Goal: Transaction & Acquisition: Purchase product/service

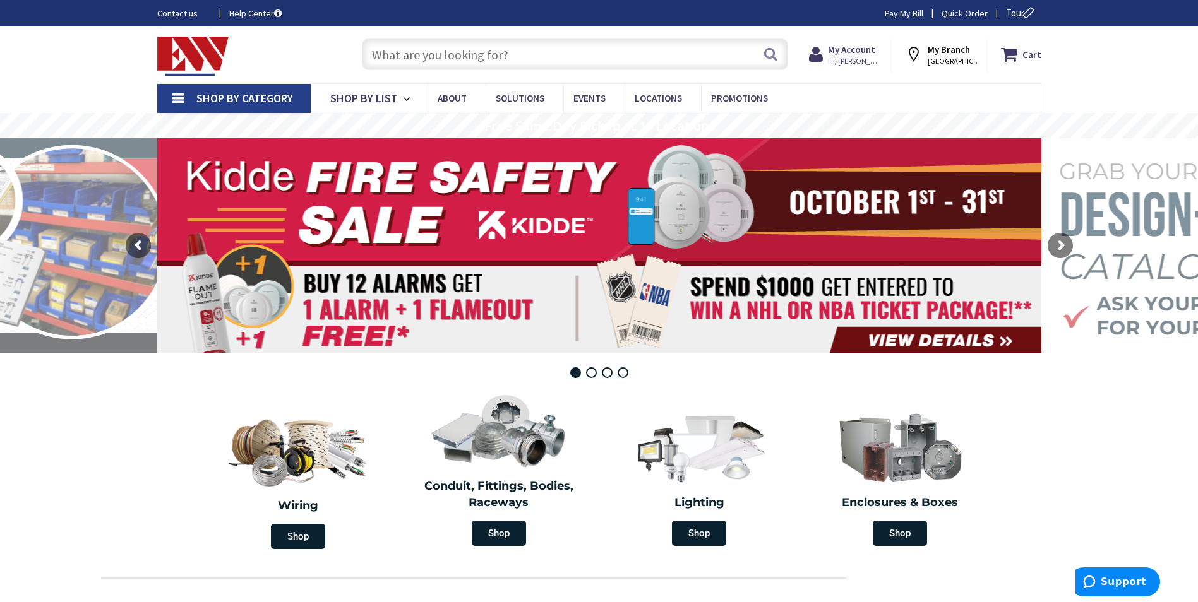
click at [234, 94] on span "Shop By Category" at bounding box center [244, 98] width 97 height 15
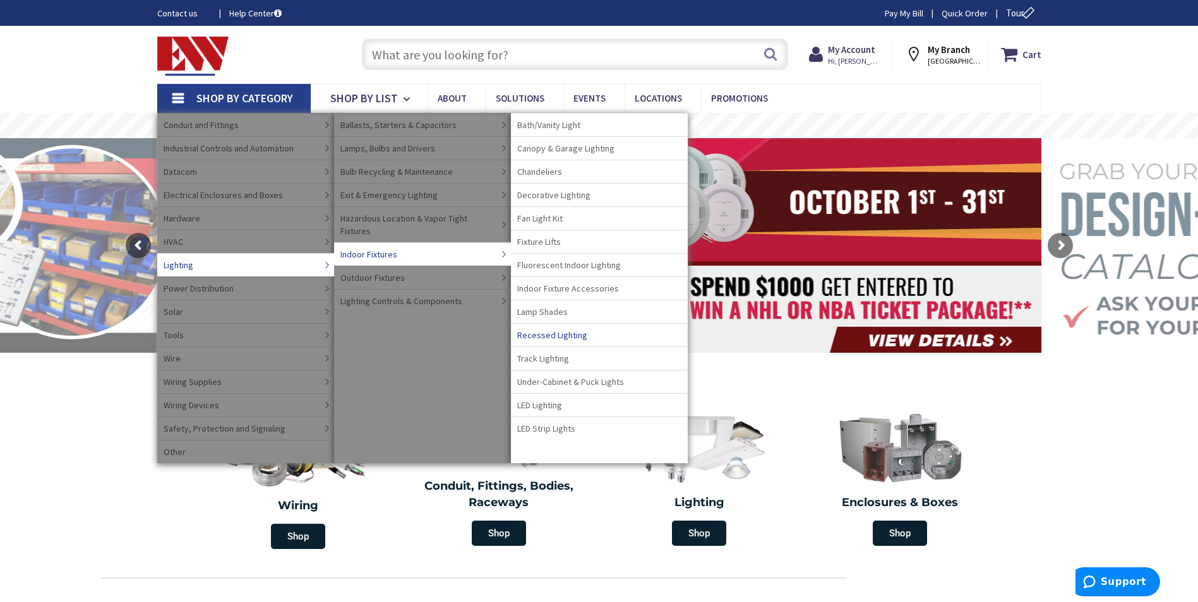
click at [561, 335] on span "Recessed Lighting" at bounding box center [552, 335] width 70 height 13
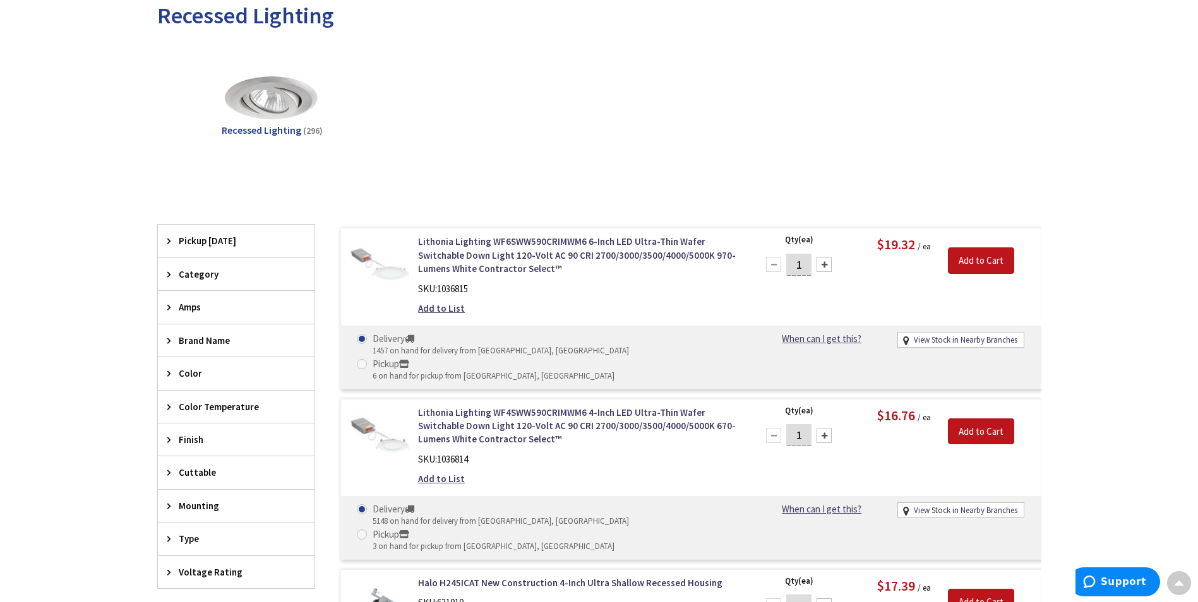
click at [199, 340] on span "Brand Name" at bounding box center [230, 340] width 103 height 13
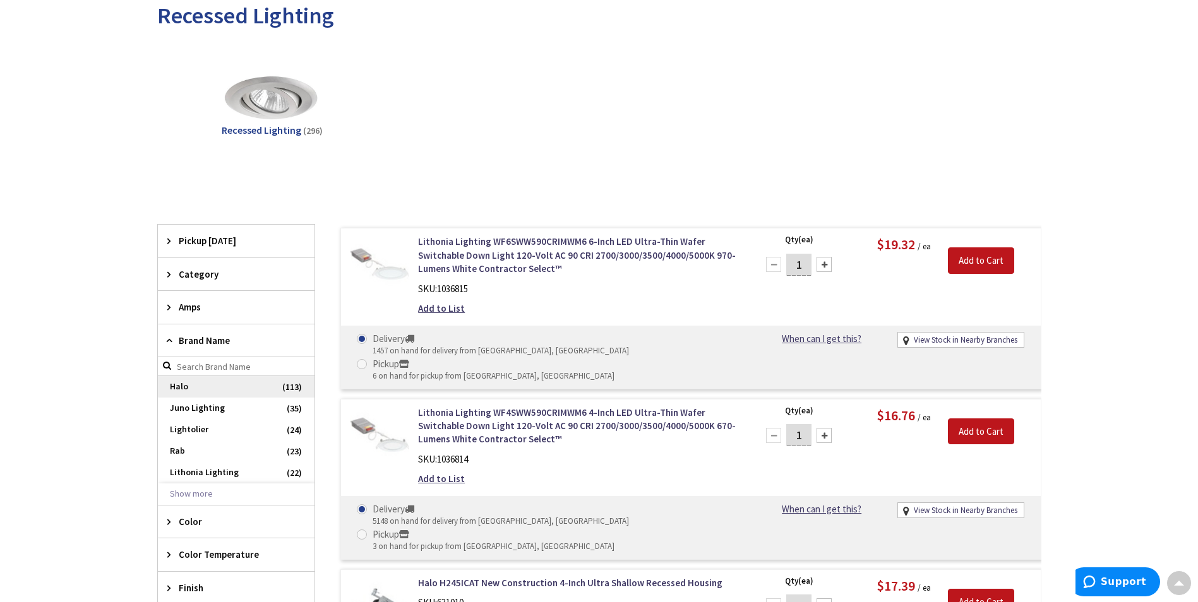
click at [192, 391] on span "Halo" at bounding box center [236, 386] width 157 height 21
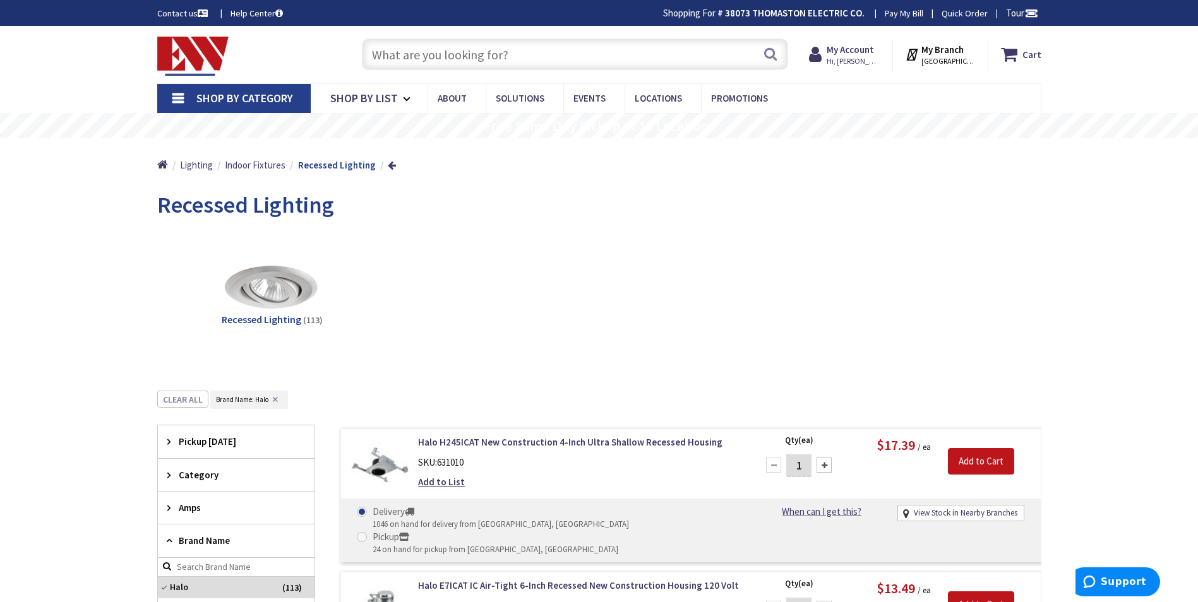
click at [395, 53] on input "text" at bounding box center [575, 55] width 426 height 32
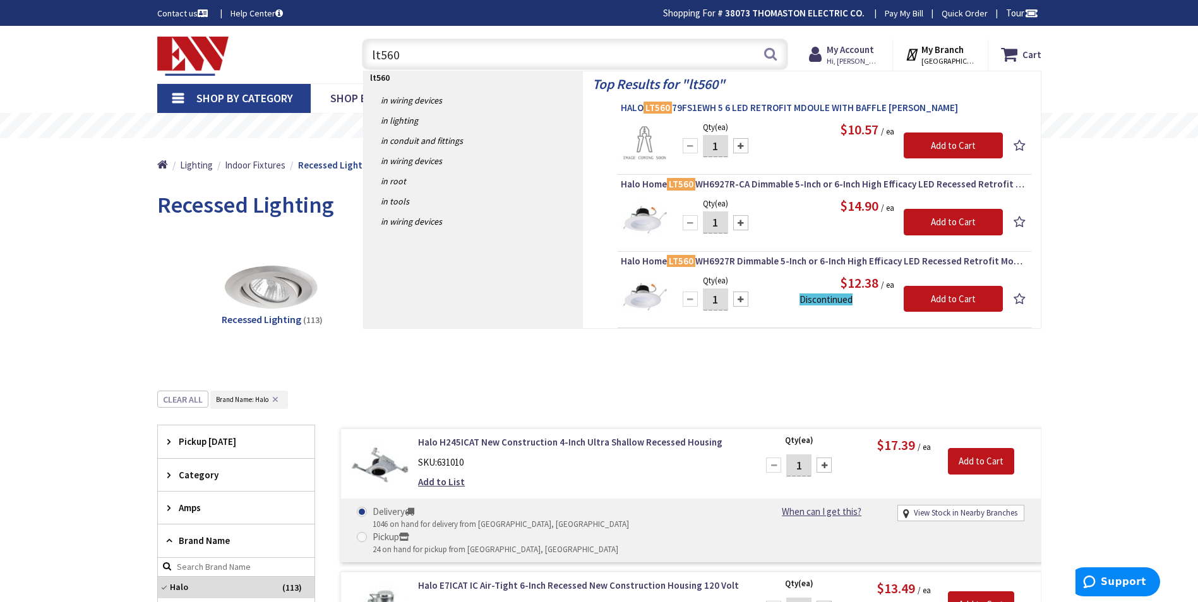
type input "lt560"
click at [771, 105] on span "HALO LT560 79FS1EWH 5 6 LED RETROFIT MDOULE WITH BAFFLE MATTE WHITE" at bounding box center [824, 108] width 407 height 13
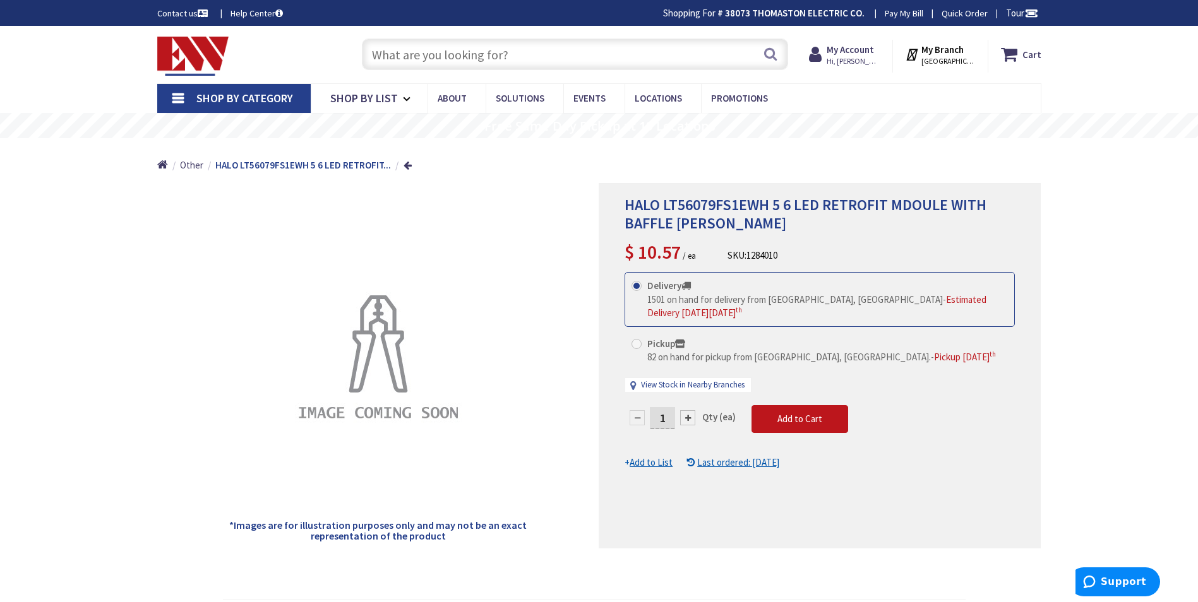
drag, startPoint x: 663, startPoint y: 419, endPoint x: 650, endPoint y: 419, distance: 13.3
click at [650, 419] on input "1" at bounding box center [662, 418] width 25 height 22
type input "36"
click at [798, 422] on form "This product is Discontinued Delivery 1501 on hand for delivery from Middletown…" at bounding box center [819, 370] width 390 height 197
click at [232, 98] on span "Shop By Category" at bounding box center [244, 98] width 97 height 15
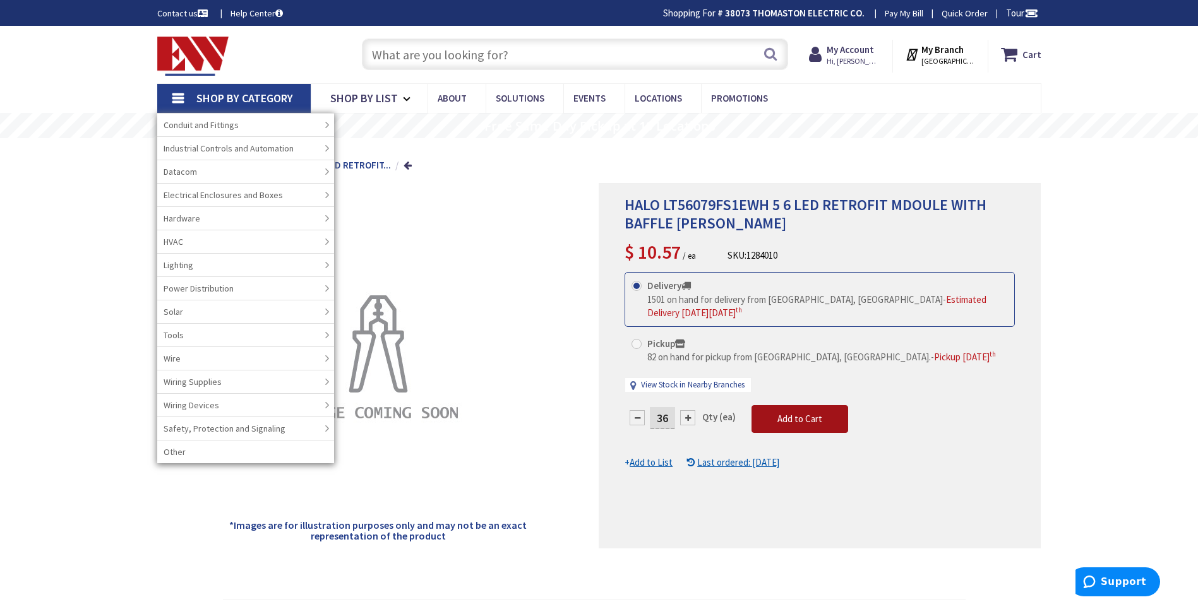
click at [797, 420] on span "Add to Cart" at bounding box center [799, 419] width 45 height 12
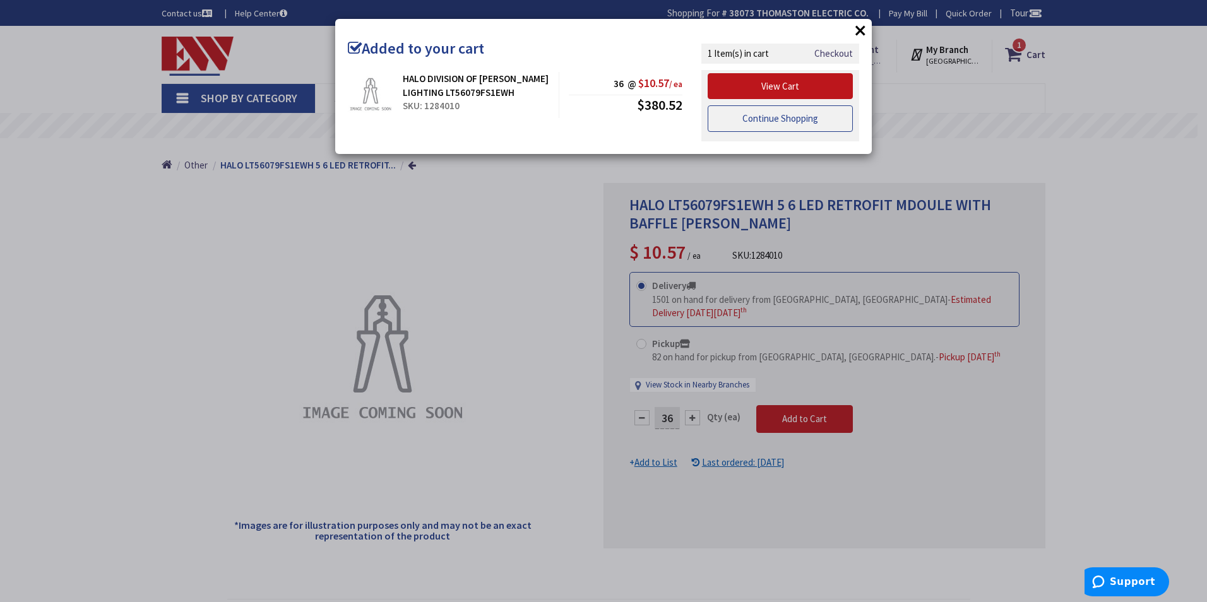
click at [722, 116] on link "Continue Shopping" at bounding box center [780, 118] width 145 height 27
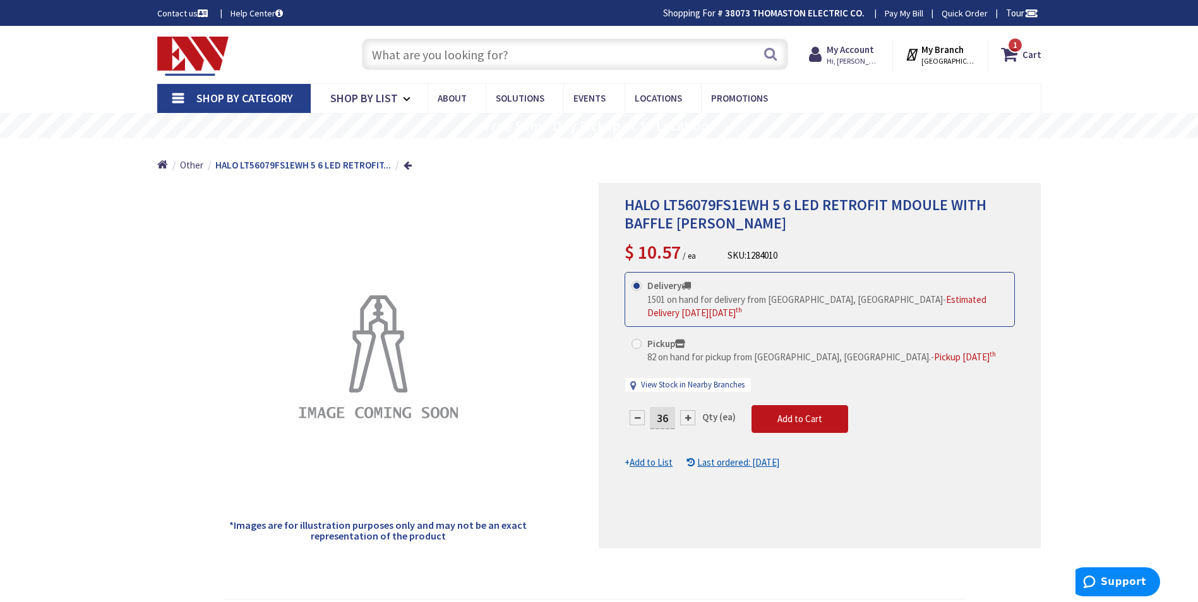
click at [237, 100] on span "Shop By Category" at bounding box center [244, 98] width 97 height 15
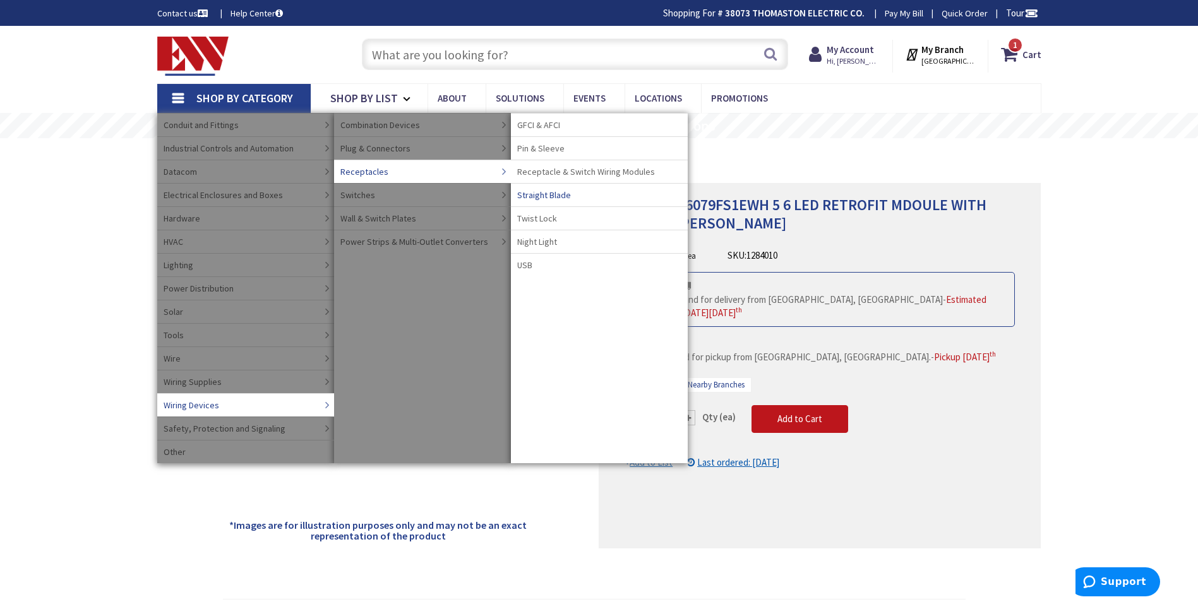
click at [552, 193] on span "Straight Blade" at bounding box center [544, 195] width 54 height 13
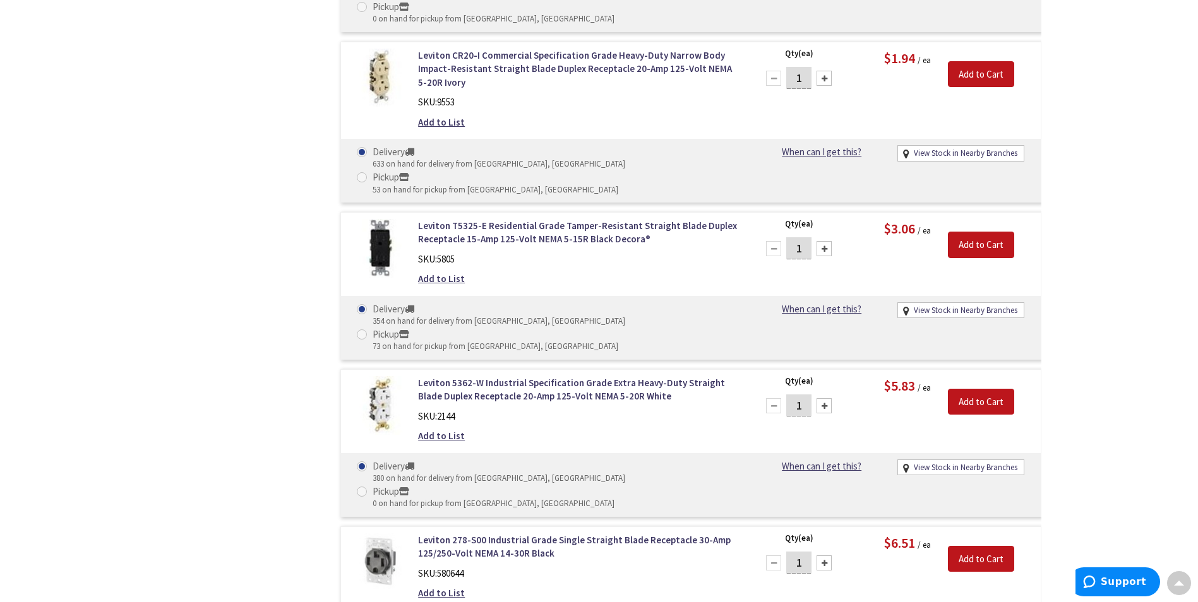
scroll to position [1831, 0]
click at [822, 555] on div at bounding box center [823, 562] width 15 height 15
type input "4"
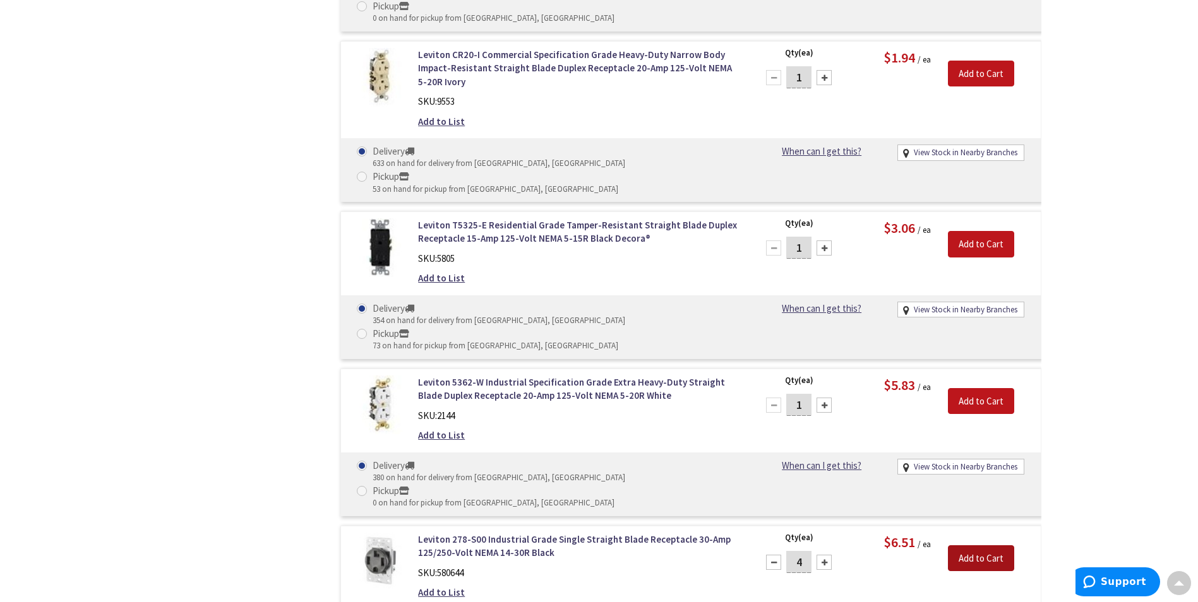
click at [962, 545] on input "Add to Cart" at bounding box center [981, 558] width 66 height 27
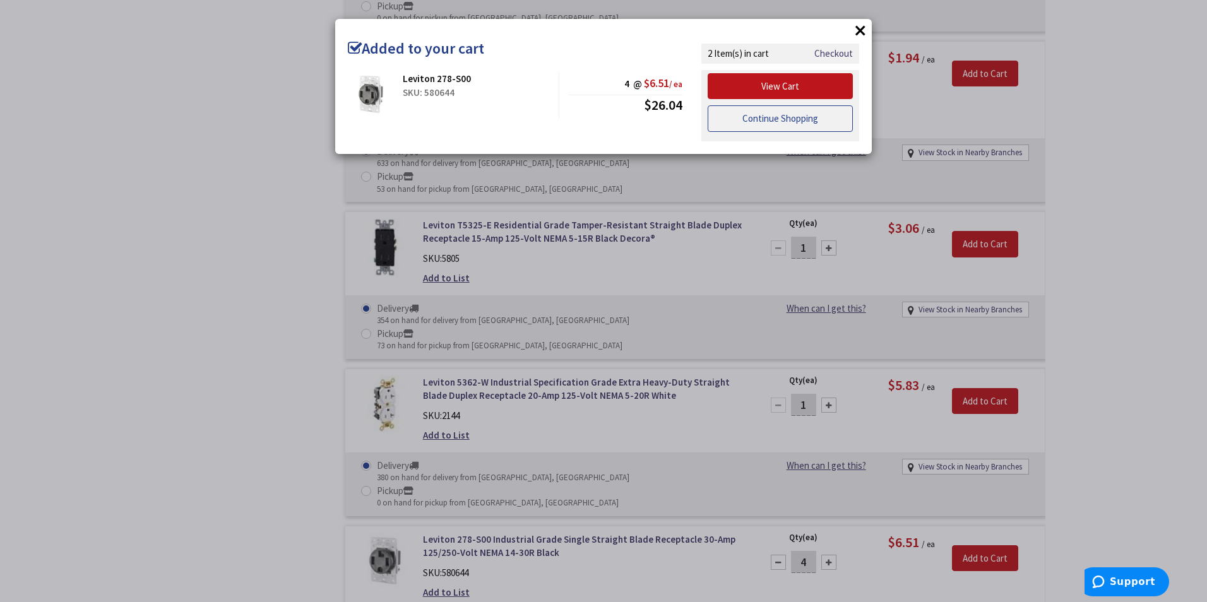
click at [763, 121] on link "Continue Shopping" at bounding box center [780, 118] width 145 height 27
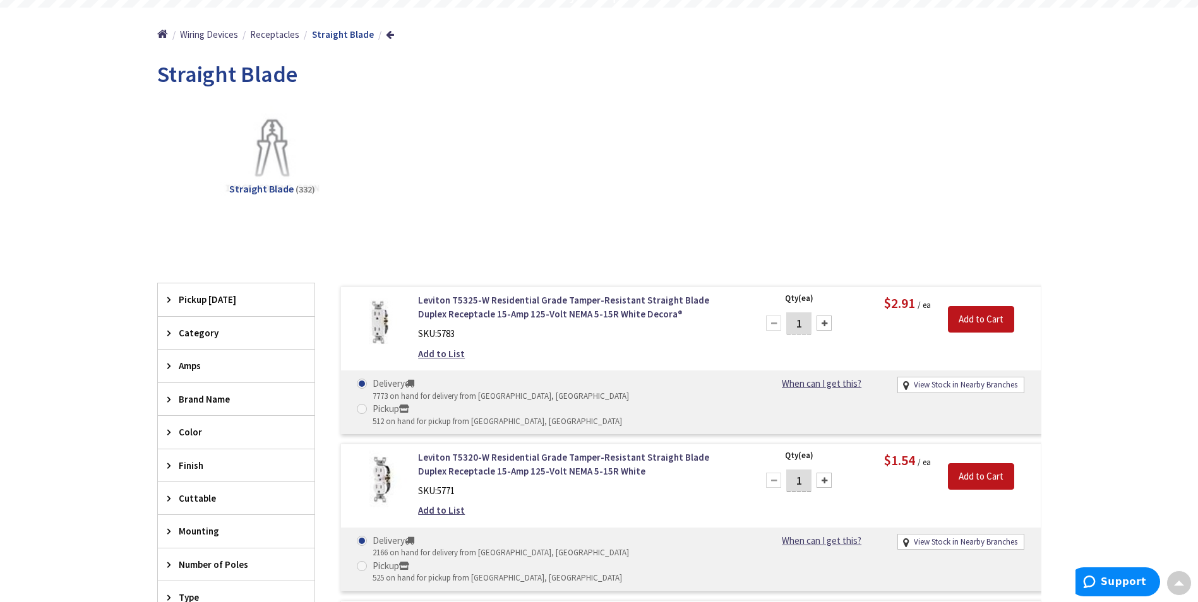
scroll to position [0, 0]
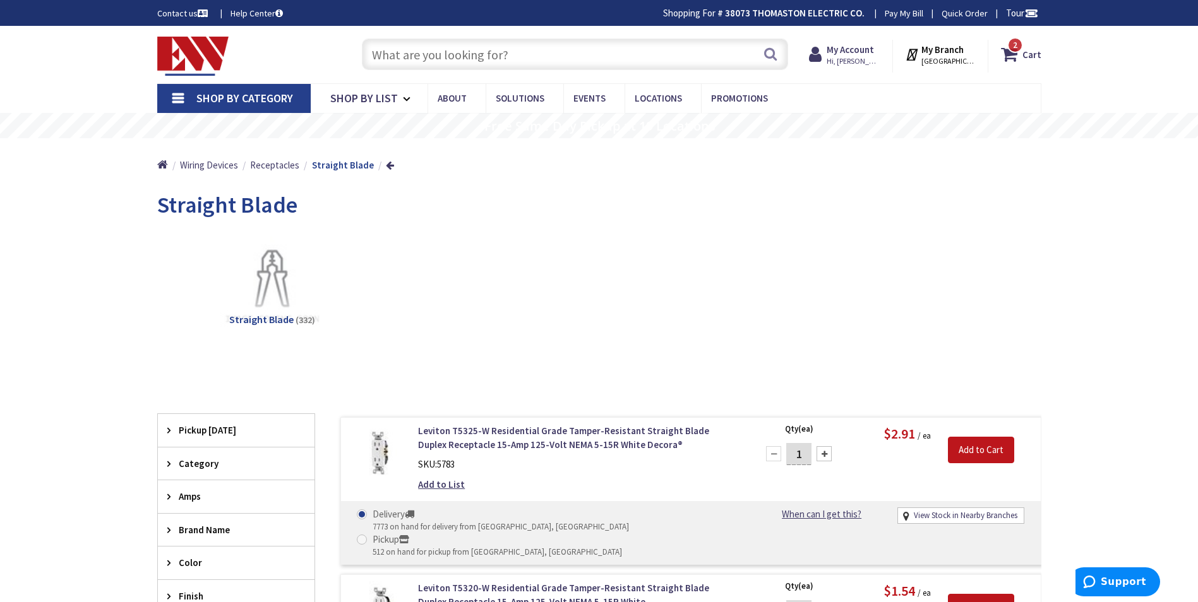
click at [231, 98] on span "Shop By Category" at bounding box center [244, 98] width 97 height 15
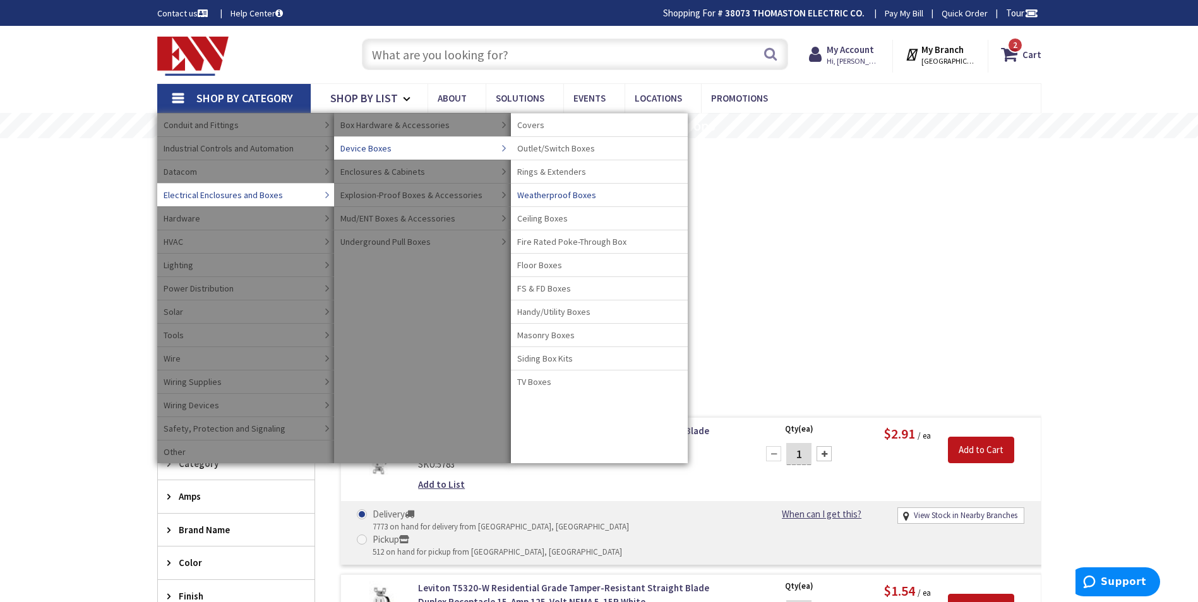
click at [561, 196] on span "Weatherproof Boxes" at bounding box center [556, 195] width 79 height 13
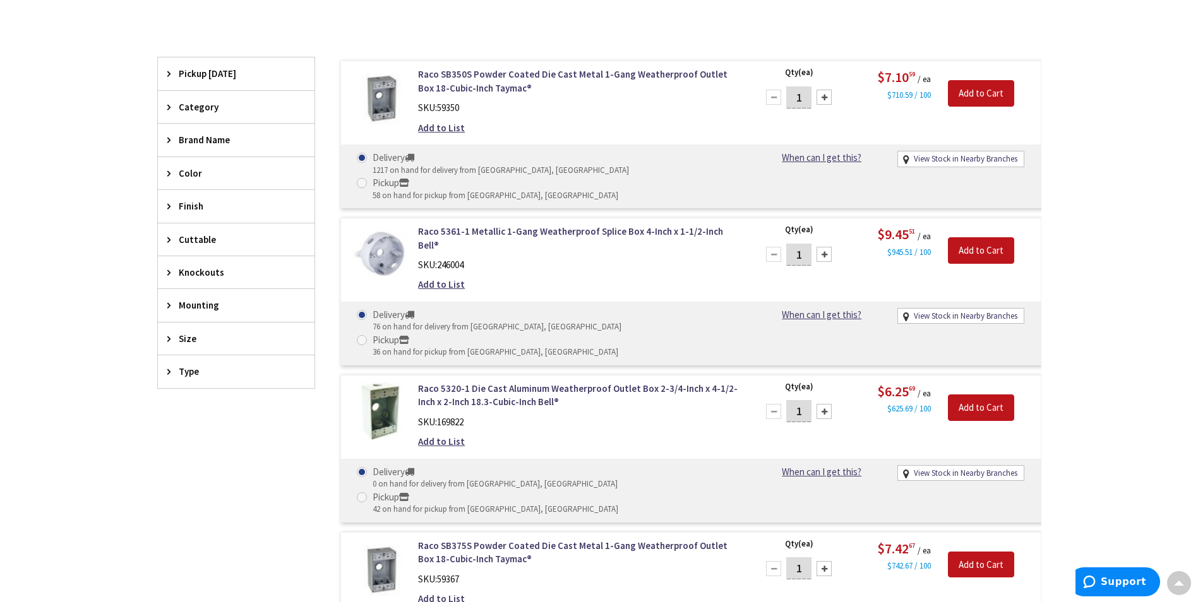
scroll to position [316, 0]
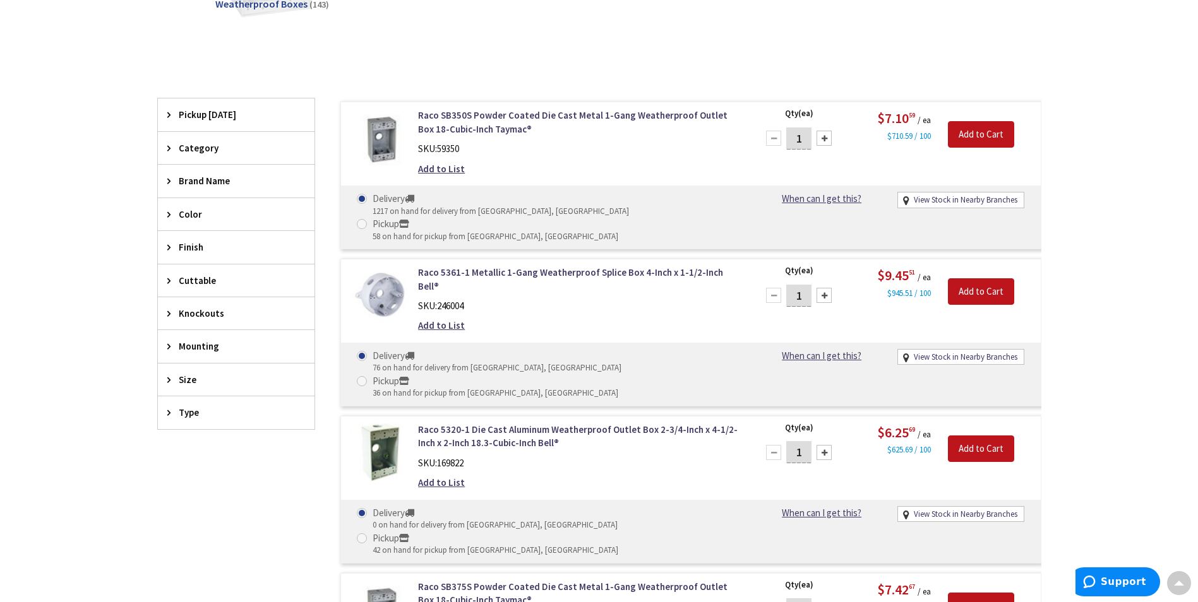
click at [823, 445] on div at bounding box center [823, 452] width 15 height 15
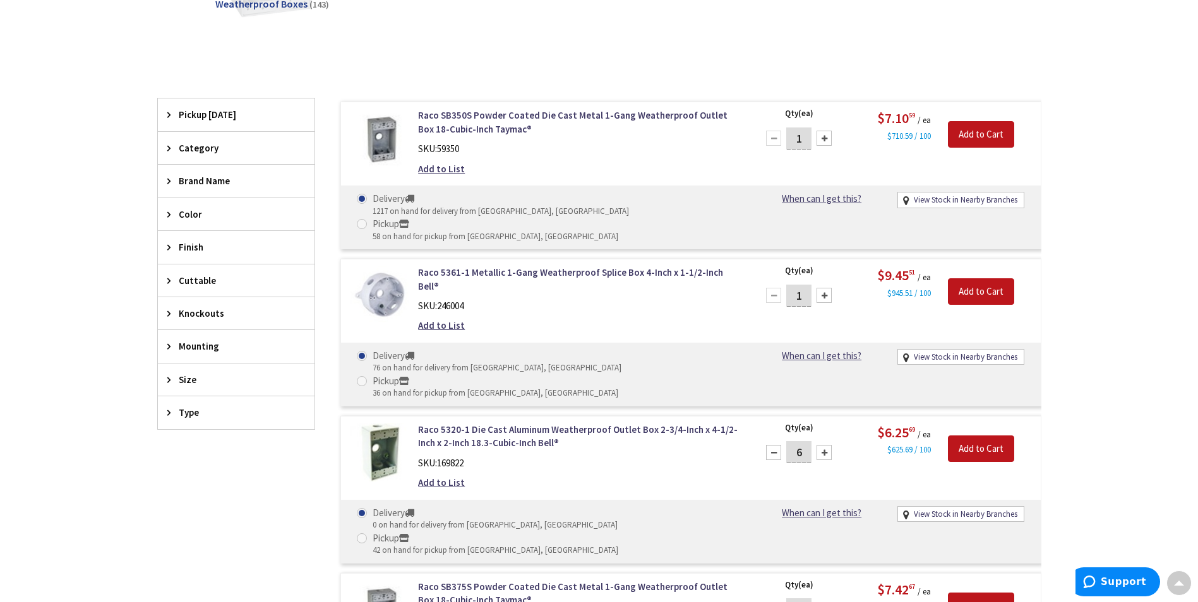
click at [823, 445] on div at bounding box center [823, 452] width 15 height 15
click at [775, 445] on div at bounding box center [773, 452] width 15 height 15
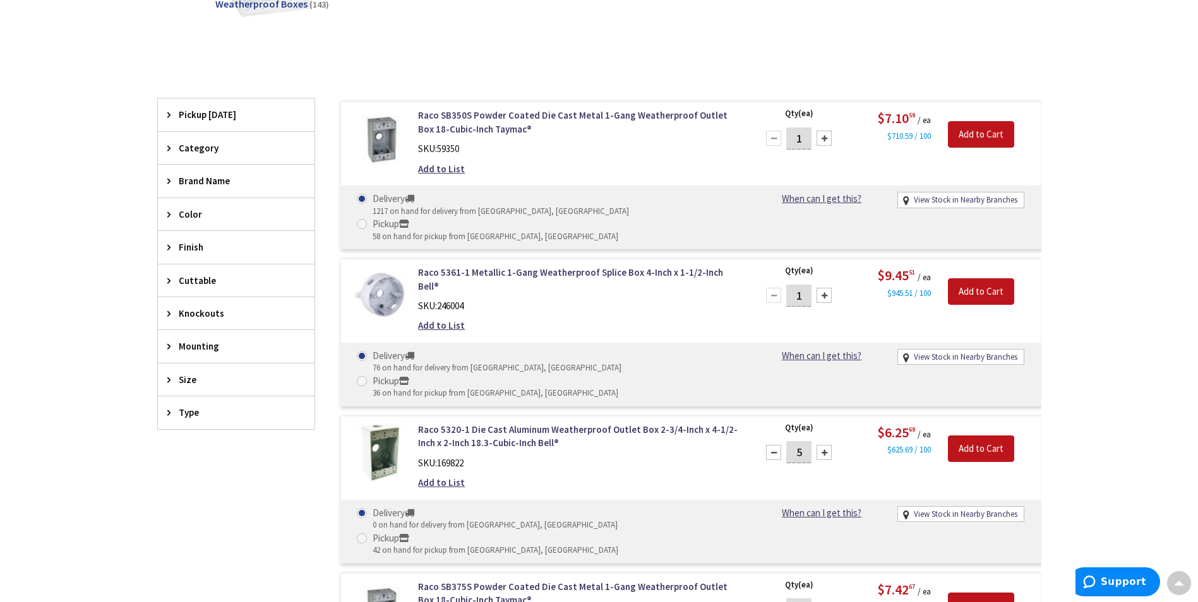
click at [775, 445] on div at bounding box center [773, 452] width 15 height 15
click at [776, 445] on div at bounding box center [773, 452] width 15 height 15
type input "1"
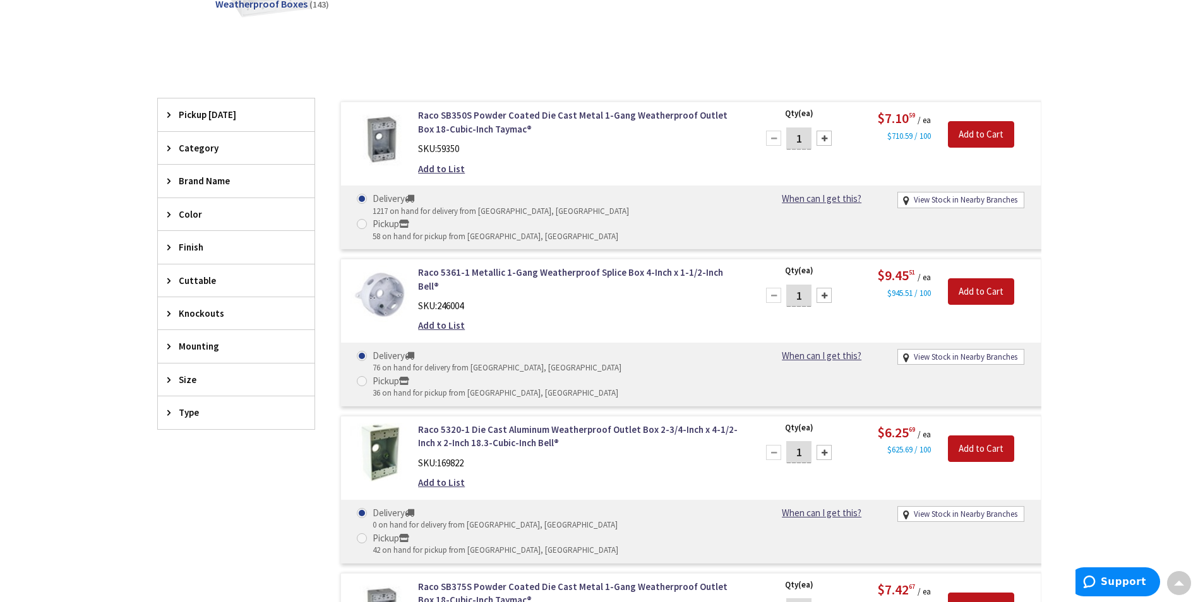
click at [776, 445] on div at bounding box center [773, 452] width 15 height 15
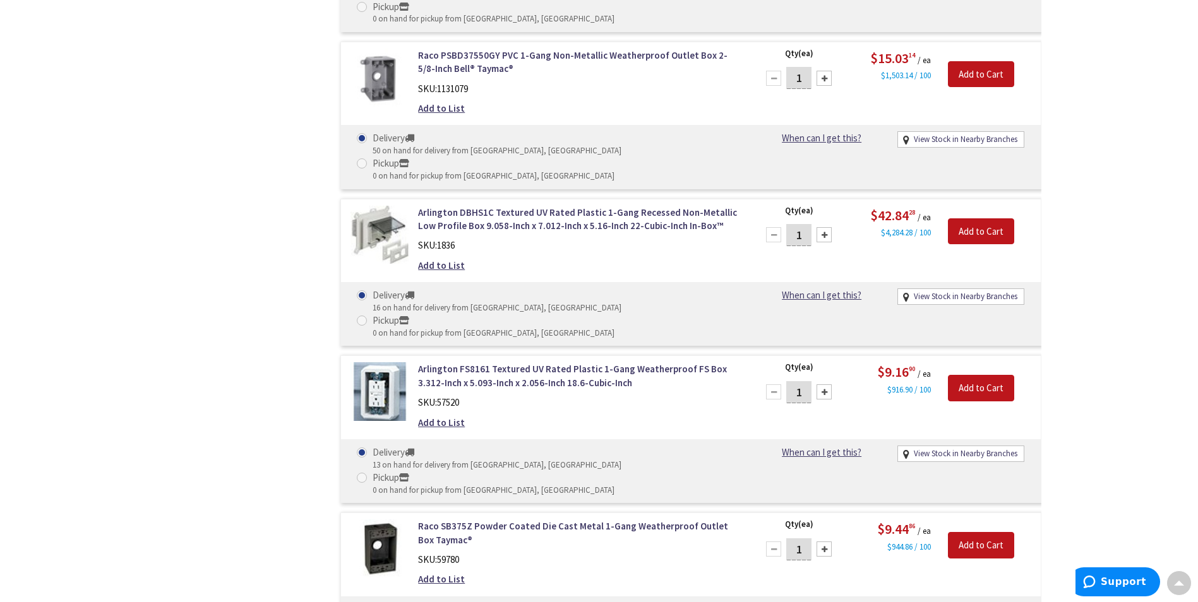
scroll to position [6376, 0]
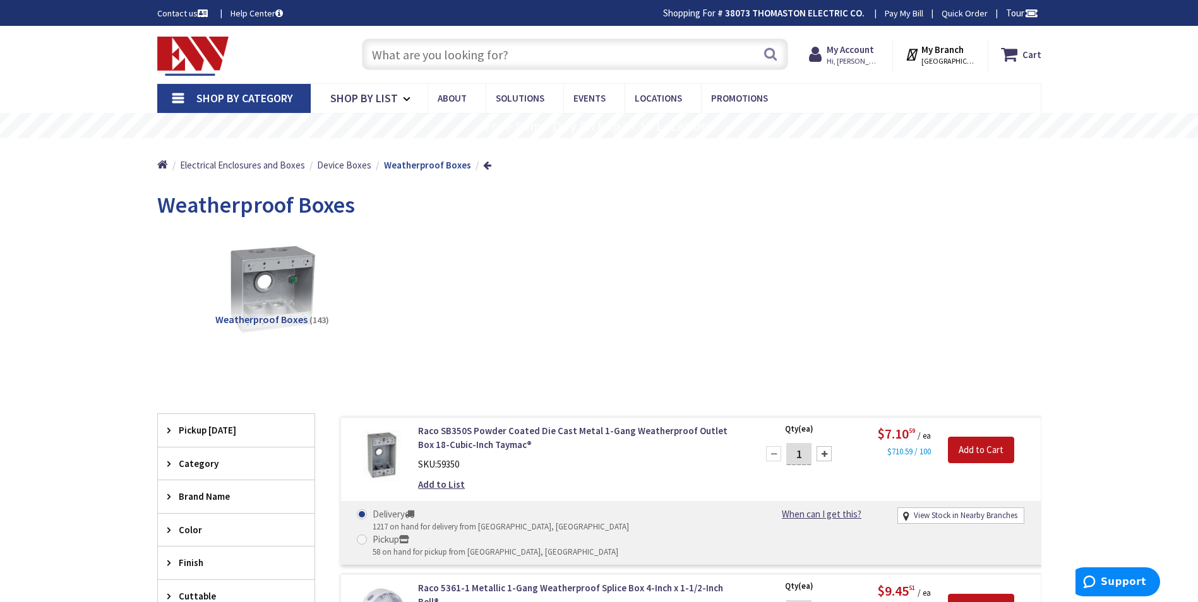
scroll to position [889, 0]
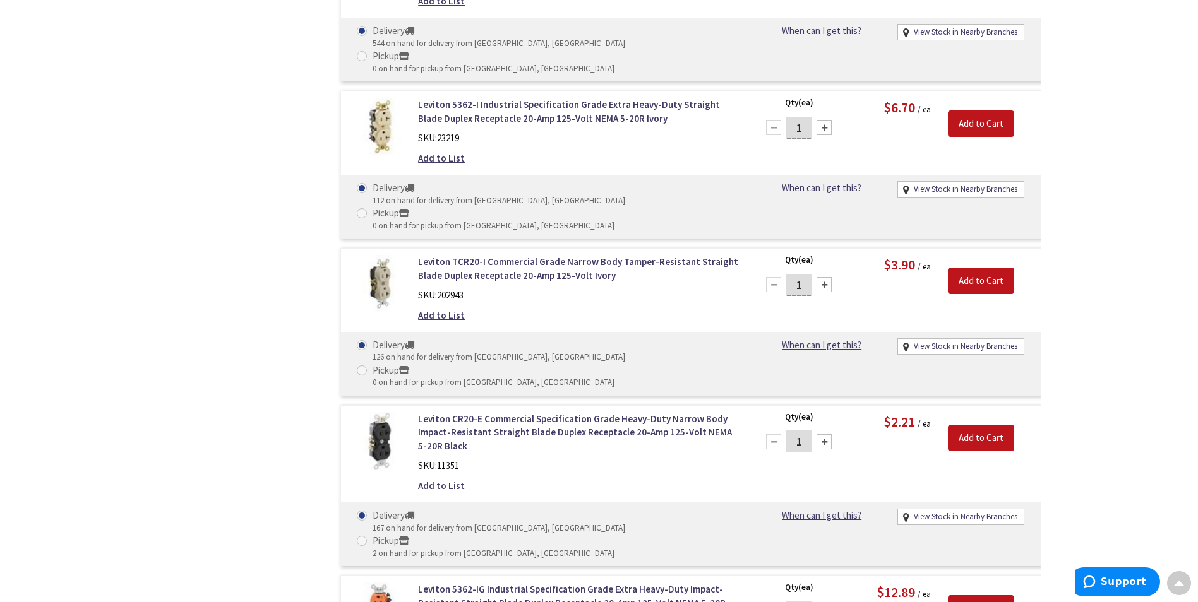
scroll to position [3725, 0]
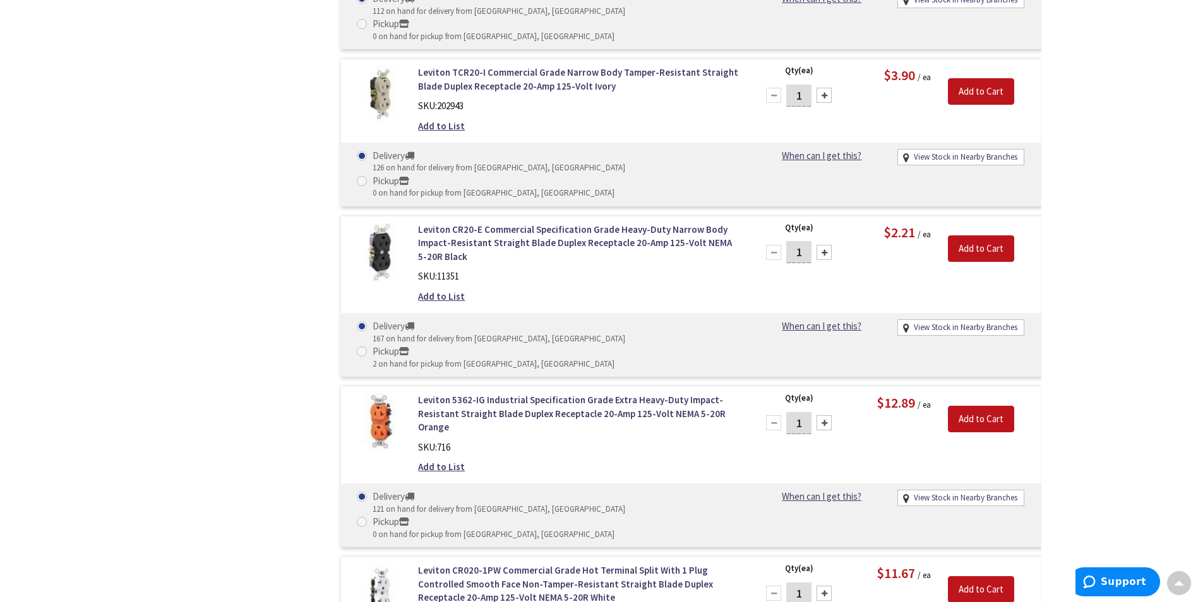
type input "4"
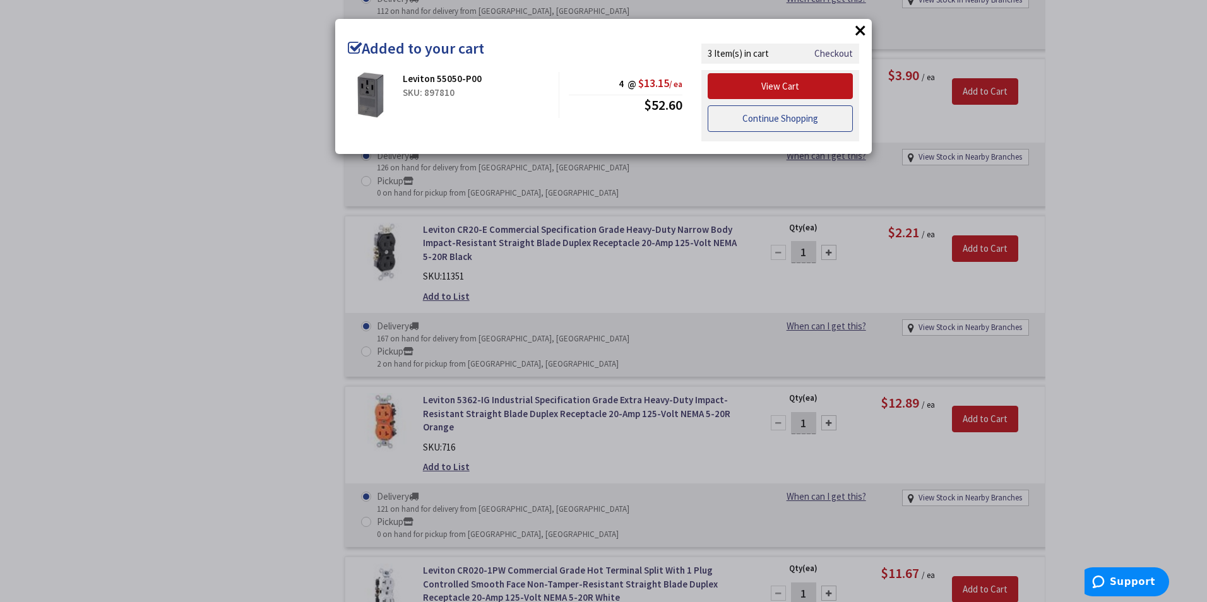
click at [822, 124] on link "Continue Shopping" at bounding box center [780, 118] width 145 height 27
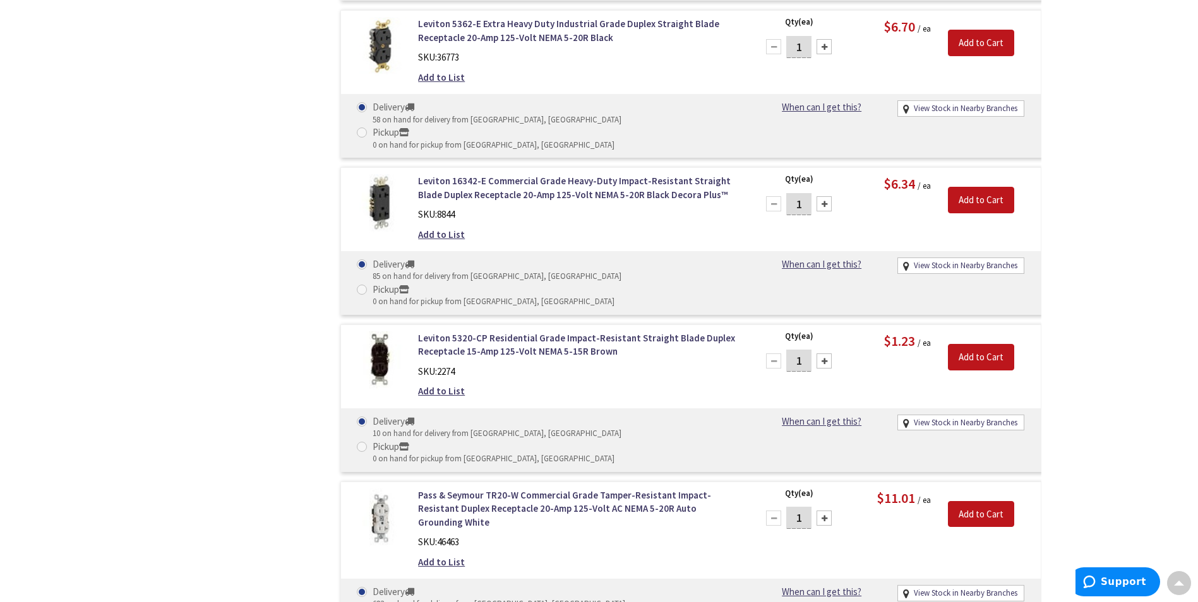
scroll to position [12941, 0]
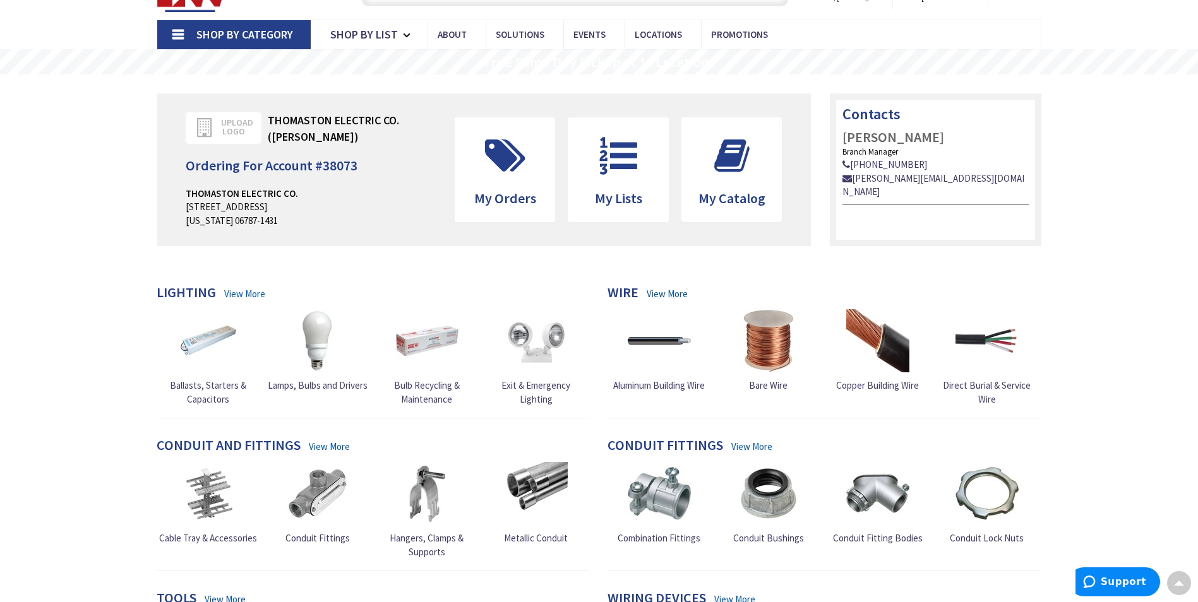
scroll to position [63, 0]
click at [235, 37] on span "Shop By Category" at bounding box center [244, 35] width 97 height 15
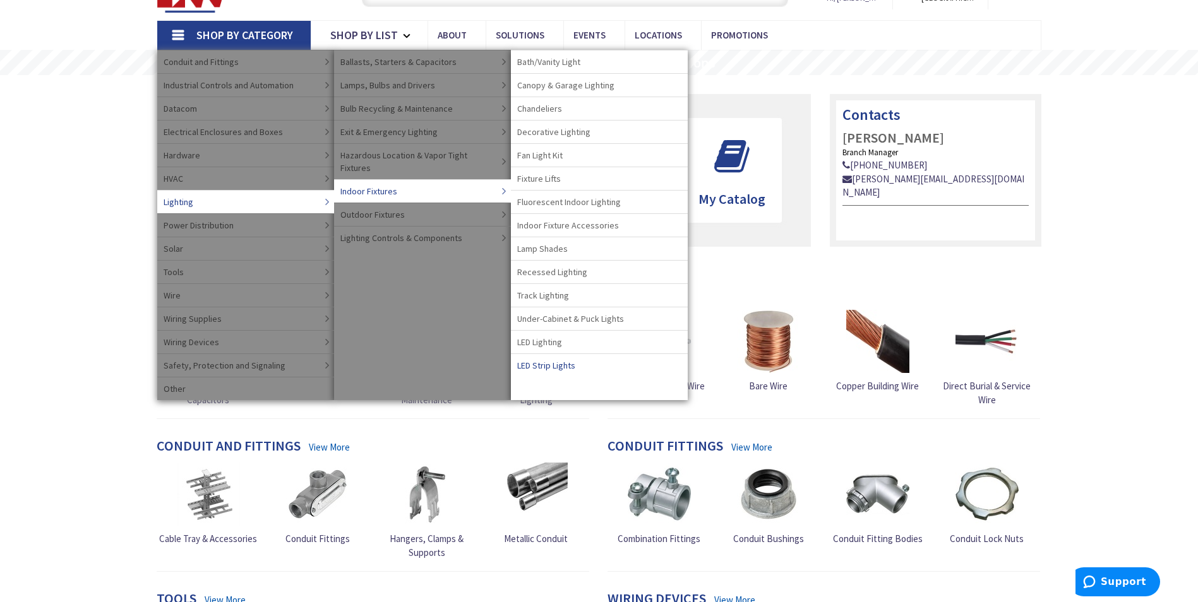
click at [551, 365] on span "LED Strip Lights" at bounding box center [546, 365] width 58 height 13
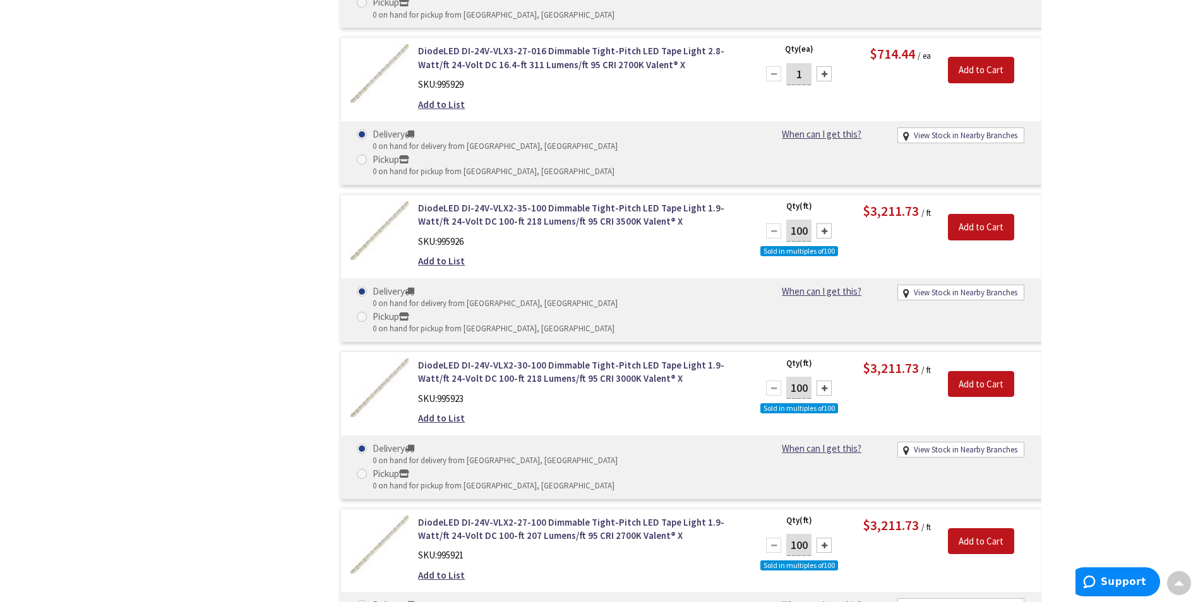
scroll to position [6593, 0]
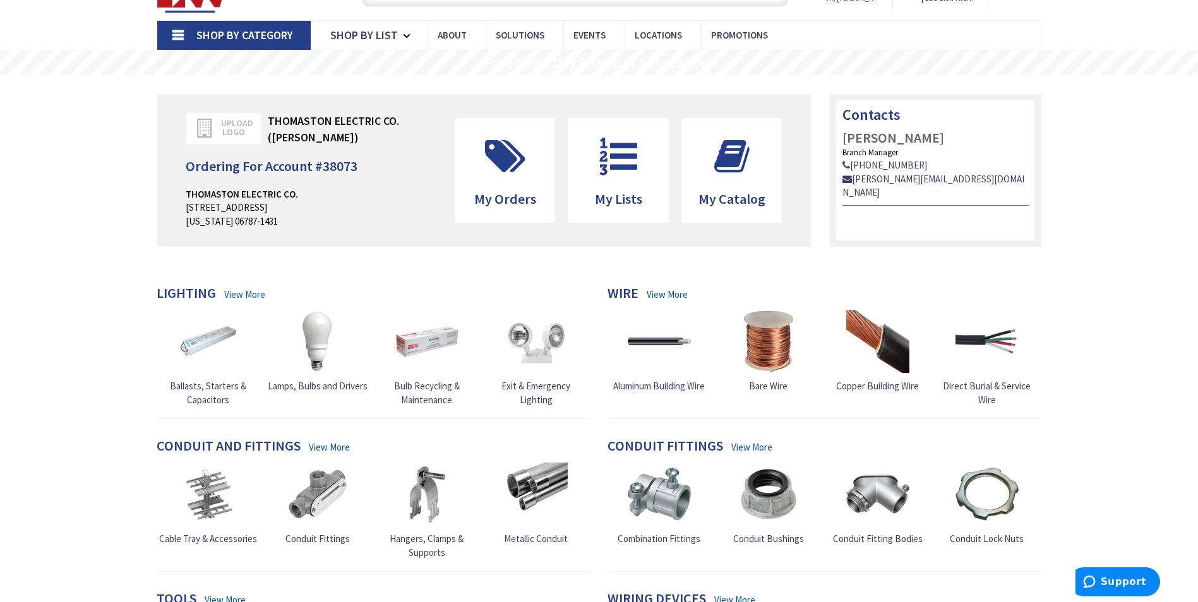
click at [250, 37] on span "Shop By Category" at bounding box center [244, 35] width 97 height 15
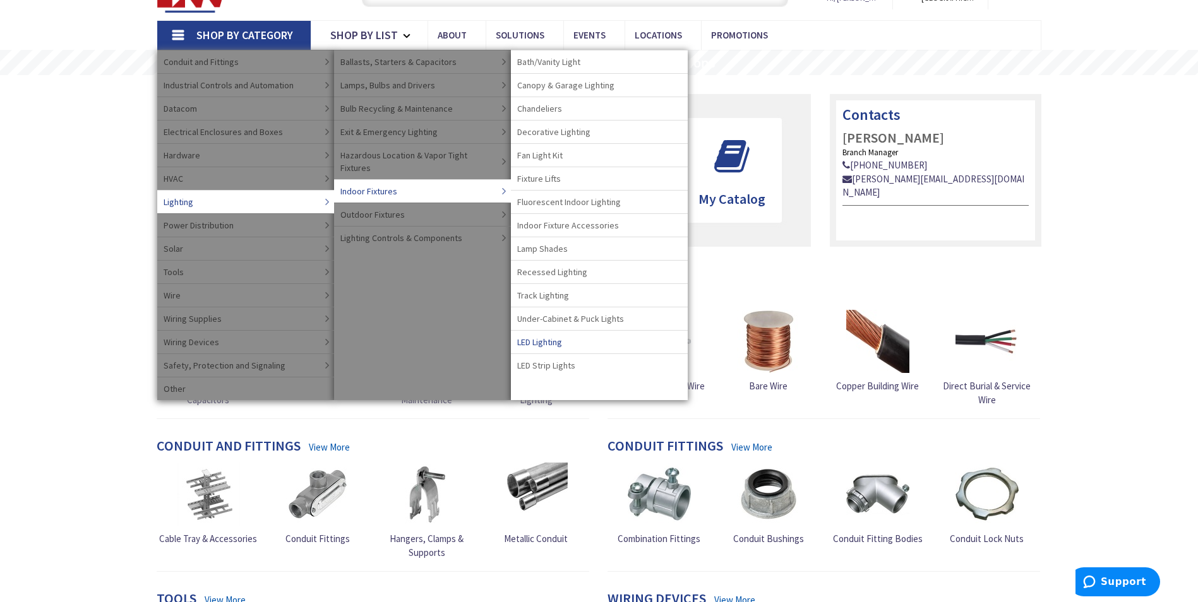
click at [550, 340] on span "LED Lighting" at bounding box center [539, 342] width 45 height 13
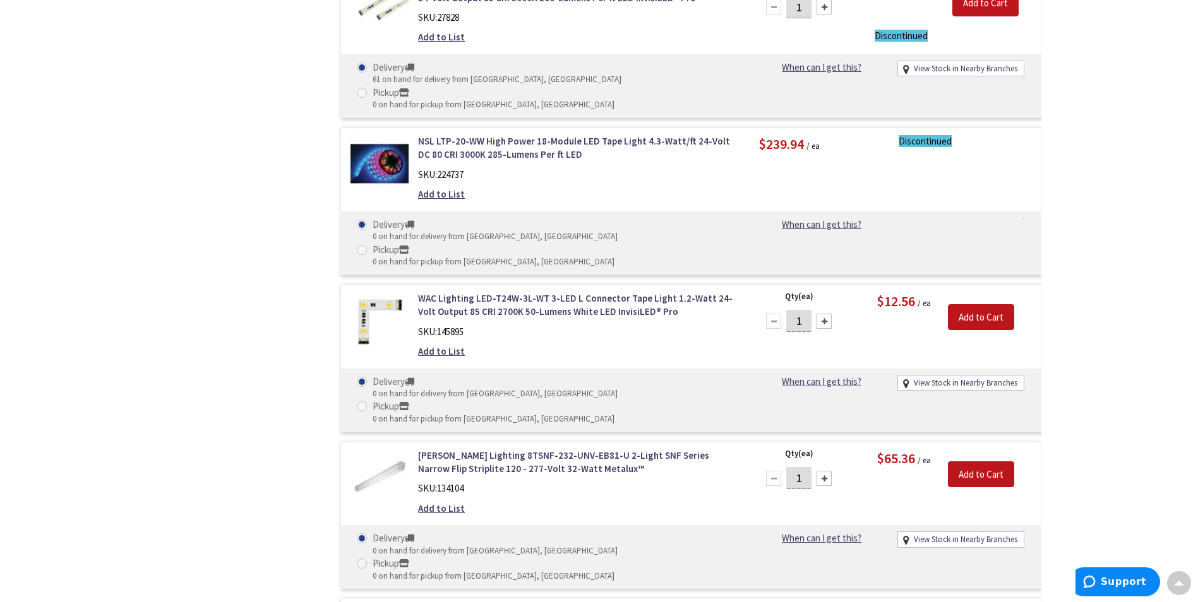
scroll to position [16098, 0]
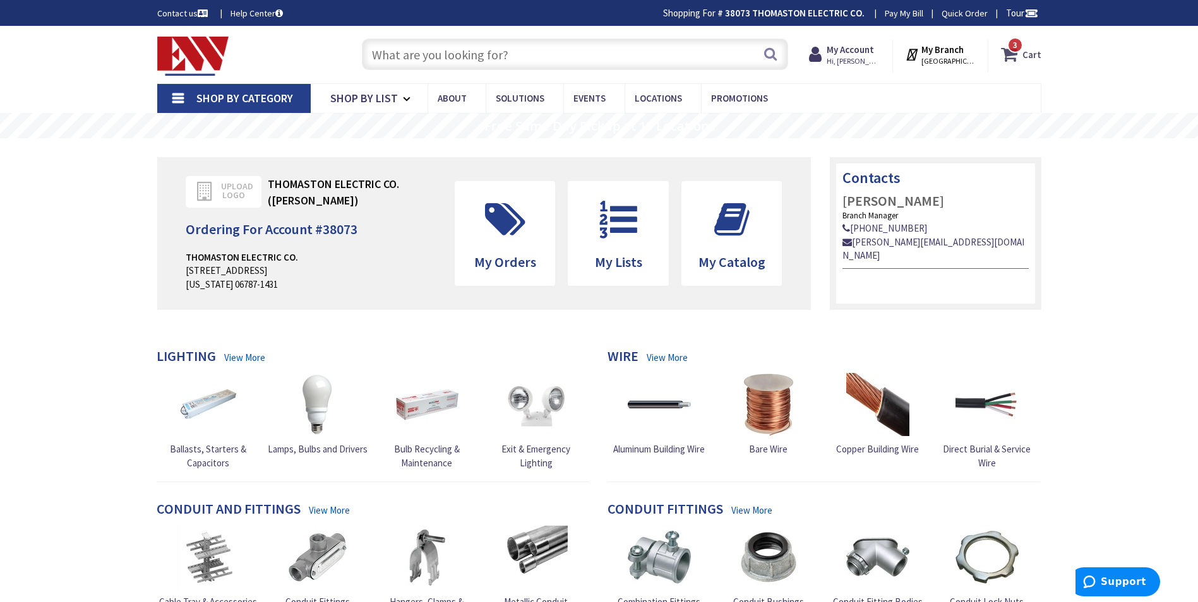
click at [1032, 52] on strong "Cart" at bounding box center [1031, 54] width 19 height 23
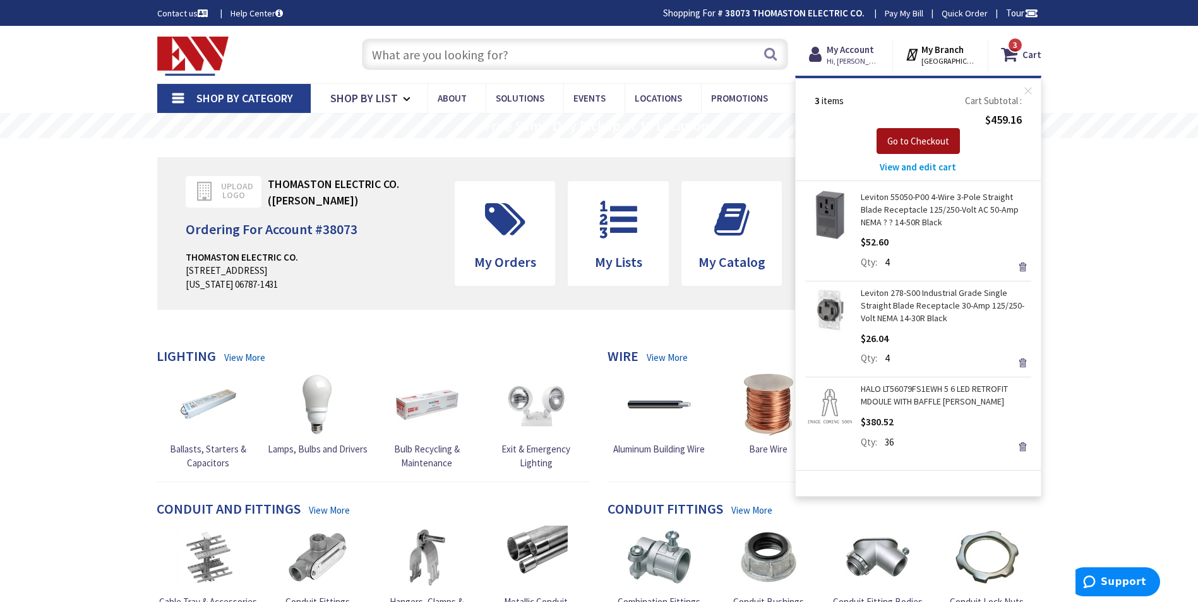
click at [915, 143] on span "Go to Checkout" at bounding box center [918, 141] width 62 height 12
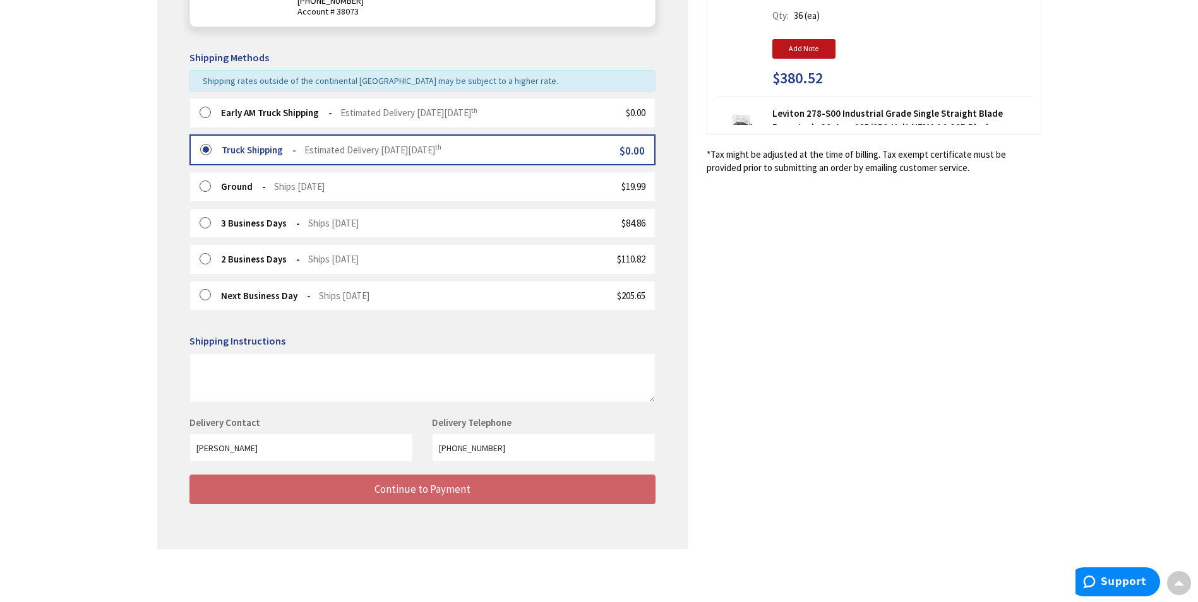
scroll to position [271, 0]
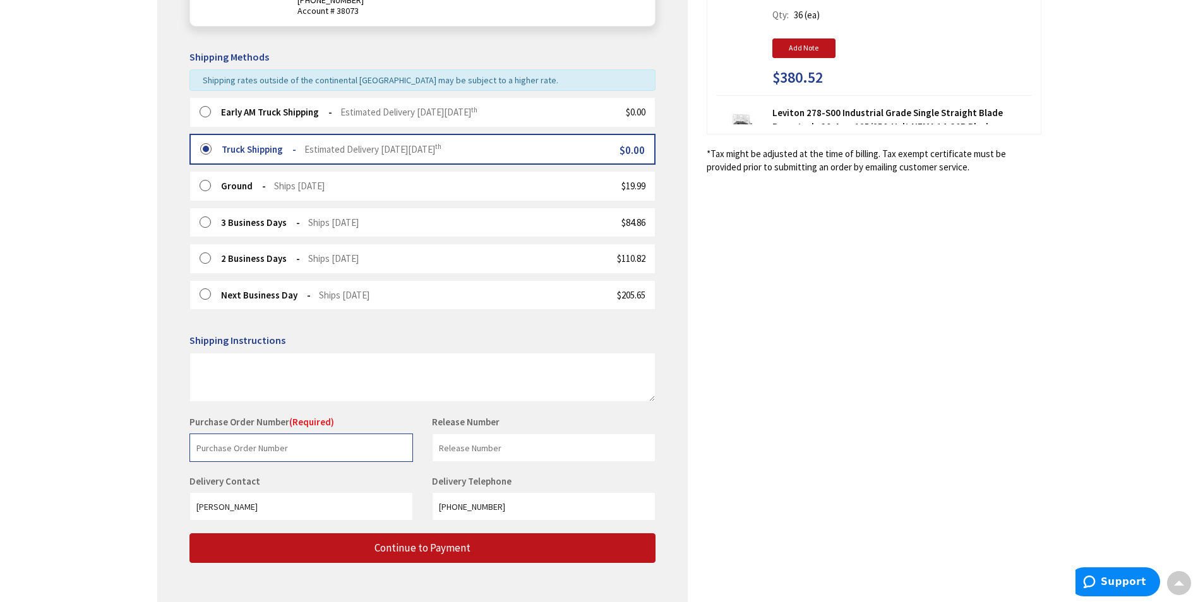
click at [243, 449] on input "text" at bounding box center [300, 448] width 223 height 28
type input "TIMBOB"
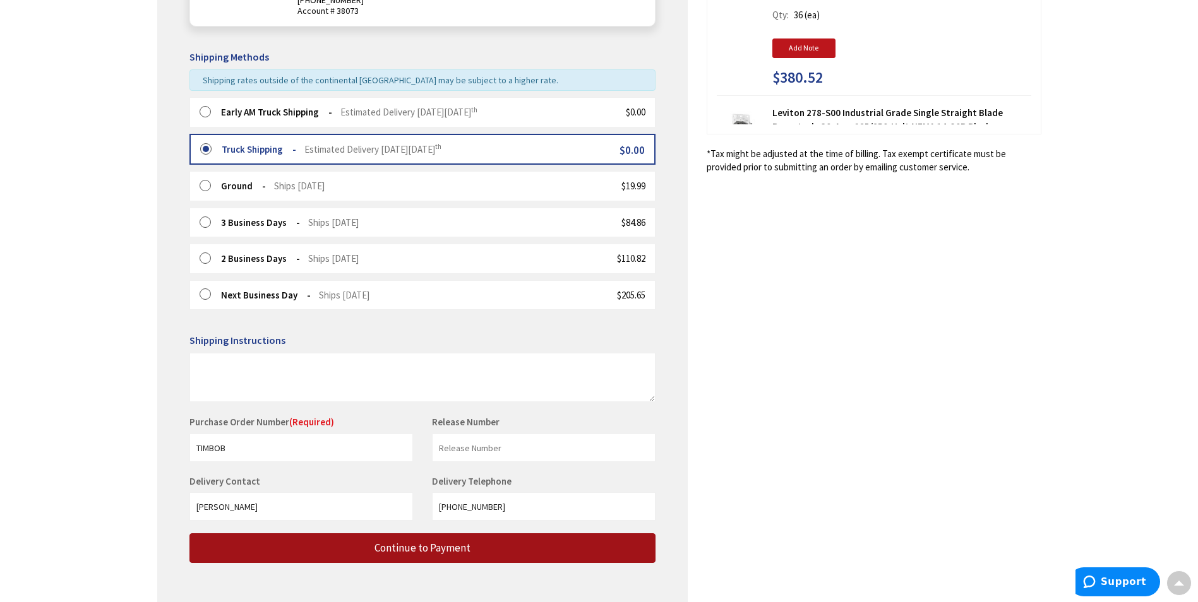
click at [439, 552] on span "Continue to Payment" at bounding box center [422, 548] width 96 height 14
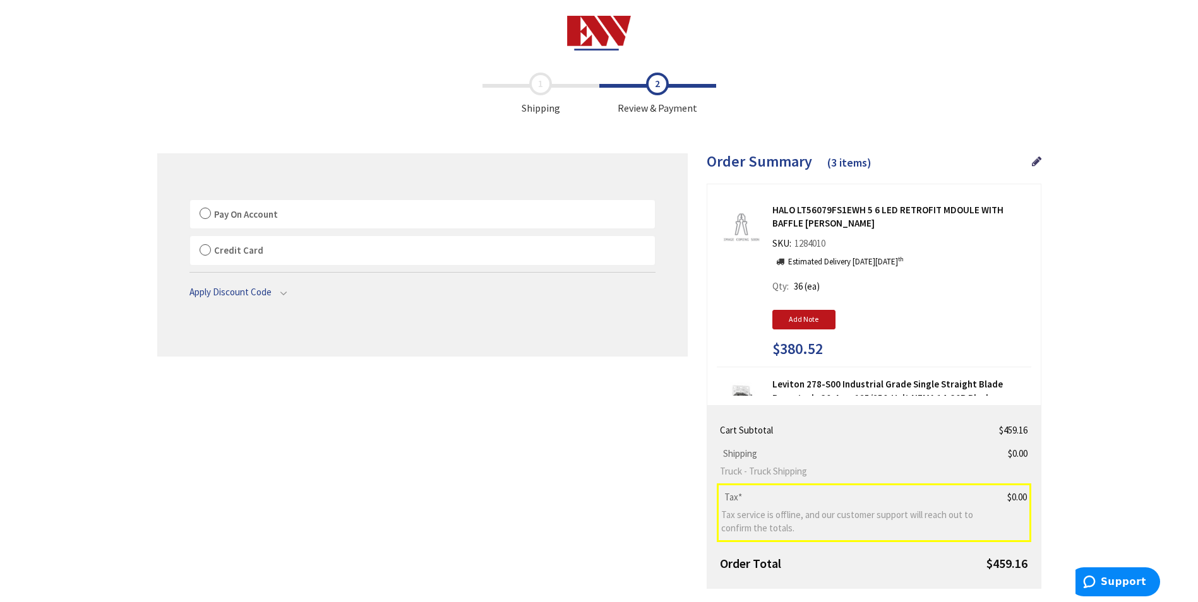
click at [208, 216] on label "Pay On Account" at bounding box center [422, 214] width 465 height 29
click at [190, 203] on input "Pay On Account" at bounding box center [190, 203] width 0 height 0
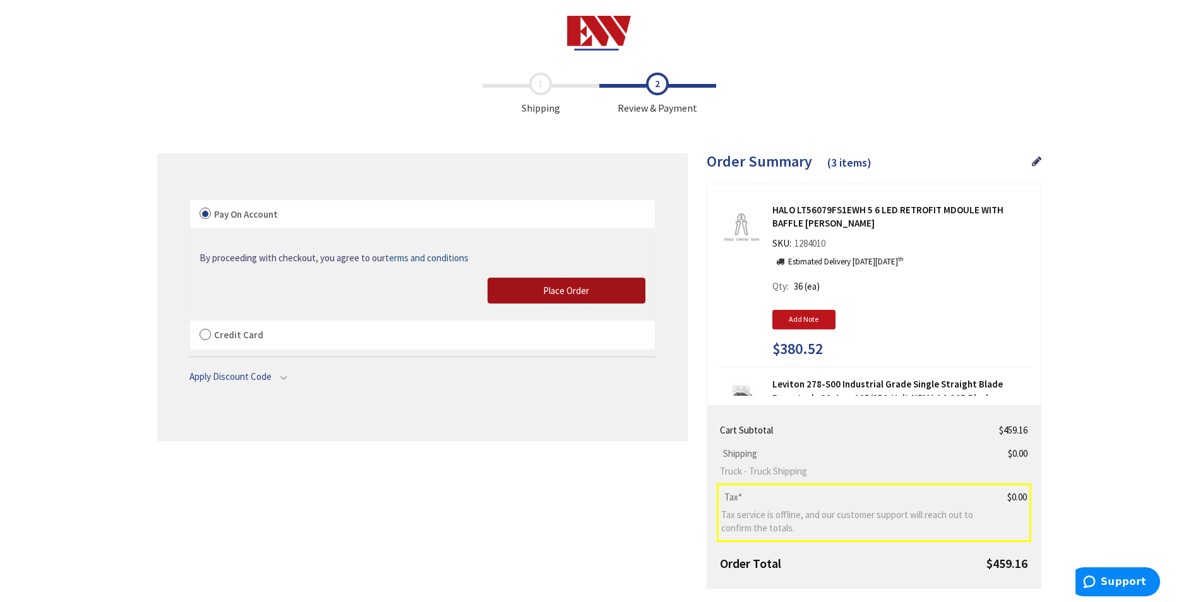
drag, startPoint x: 515, startPoint y: 290, endPoint x: 787, endPoint y: 250, distance: 274.4
click at [515, 290] on button "Place Order" at bounding box center [566, 291] width 158 height 27
